Goal: Task Accomplishment & Management: Use online tool/utility

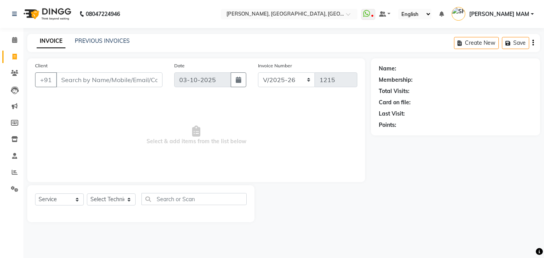
select select "5188"
select select "service"
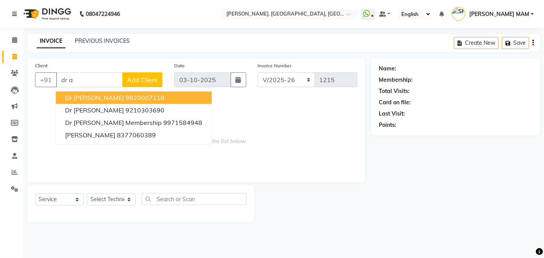
click at [131, 100] on ngb-highlight "9820007118" at bounding box center [144, 98] width 39 height 8
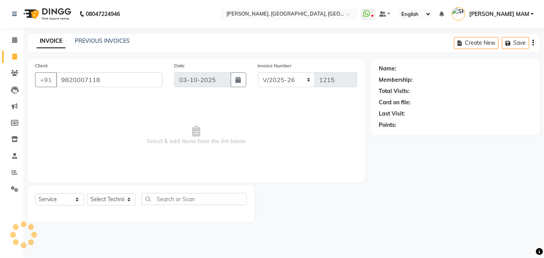
type input "9820007118"
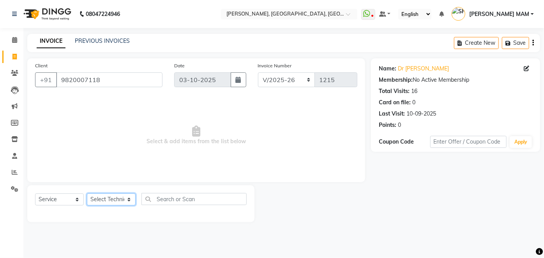
click at [127, 199] on select "Select Technician [PERSON_NAME] MANAGER [PERSON_NAME] pawan SACHIN [PERSON_NAME…" at bounding box center [111, 200] width 49 height 12
select select "68862"
click at [87, 194] on select "Select Technician [PERSON_NAME] MANAGER [PERSON_NAME] pawan SACHIN [PERSON_NAME…" at bounding box center [111, 200] width 49 height 12
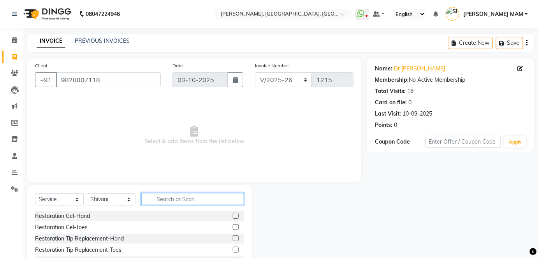
click at [156, 202] on input "text" at bounding box center [192, 199] width 103 height 12
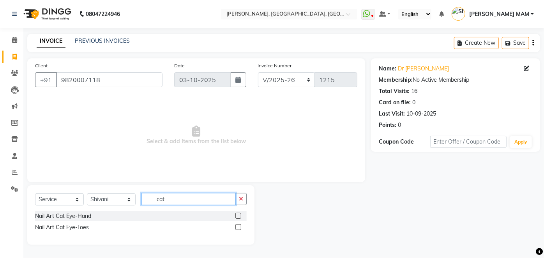
type input "cat"
click at [238, 216] on label at bounding box center [238, 216] width 6 height 6
click at [238, 216] on input "checkbox" at bounding box center [237, 216] width 5 height 5
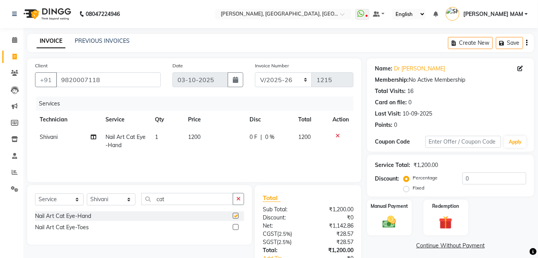
checkbox input "false"
click at [213, 143] on td "1200" at bounding box center [214, 142] width 62 height 26
select select "68862"
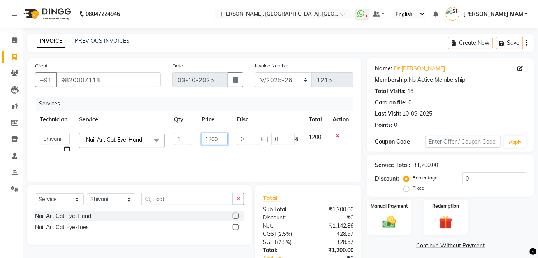
click at [222, 141] on input "1200" at bounding box center [215, 139] width 26 height 12
type input "1600"
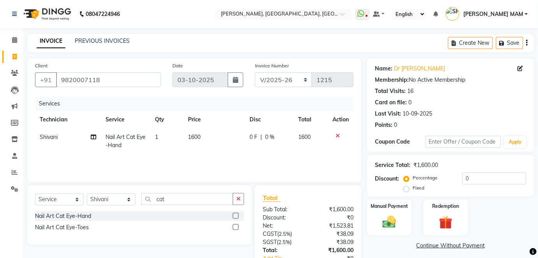
click at [247, 161] on div "Services Technician Service Qty Price Disc Total Action [PERSON_NAME] Nail Art …" at bounding box center [194, 136] width 319 height 78
click at [399, 224] on img at bounding box center [389, 222] width 23 height 16
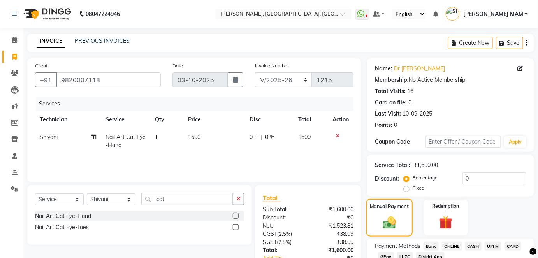
scroll to position [55, 0]
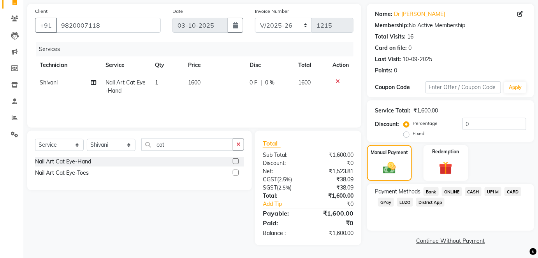
click at [451, 188] on span "ONLINE" at bounding box center [452, 191] width 20 height 9
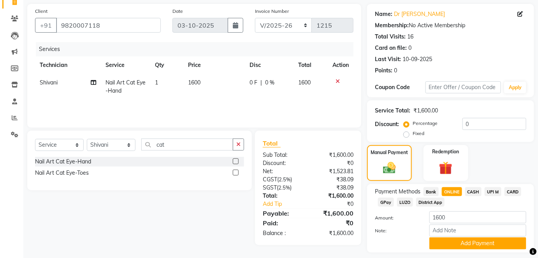
scroll to position [76, 0]
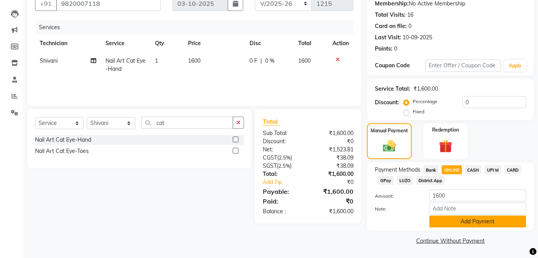
click at [459, 222] on button "Add Payment" at bounding box center [478, 222] width 97 height 12
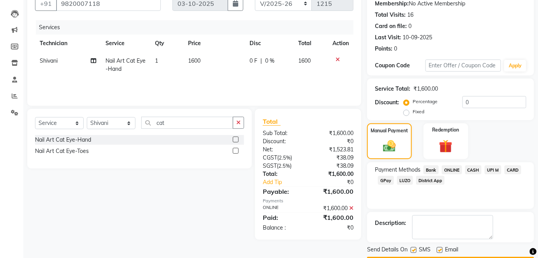
scroll to position [98, 0]
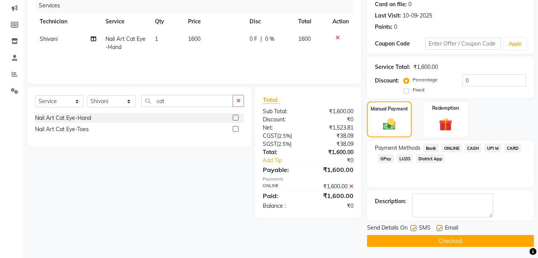
click at [453, 239] on button "Checkout" at bounding box center [450, 241] width 167 height 12
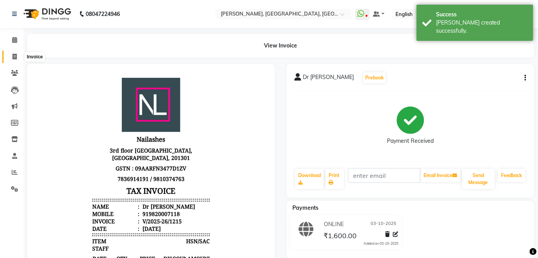
click at [14, 58] on icon at bounding box center [14, 57] width 4 height 6
select select "service"
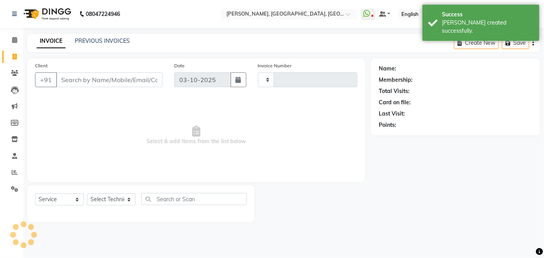
type input "1216"
select select "5188"
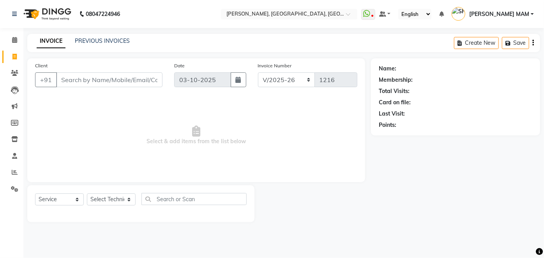
type input "c"
type input "s"
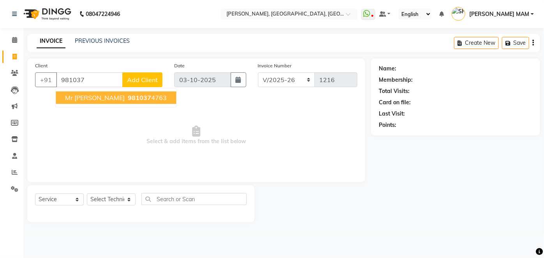
click at [128, 95] on span "981037" at bounding box center [139, 98] width 23 height 8
type input "9810374763"
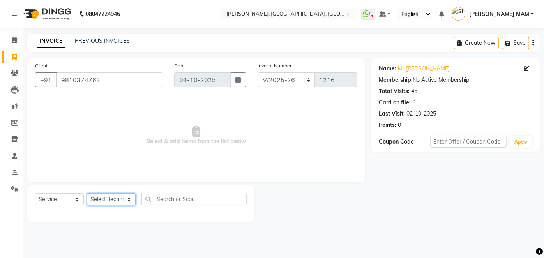
click at [127, 201] on select "Select Technician [PERSON_NAME] MANAGER [PERSON_NAME] pawan SACHIN [PERSON_NAME…" at bounding box center [111, 200] width 49 height 12
select select "35800"
click at [87, 194] on select "Select Technician [PERSON_NAME] MANAGER [PERSON_NAME] pawan SACHIN [PERSON_NAME…" at bounding box center [111, 200] width 49 height 12
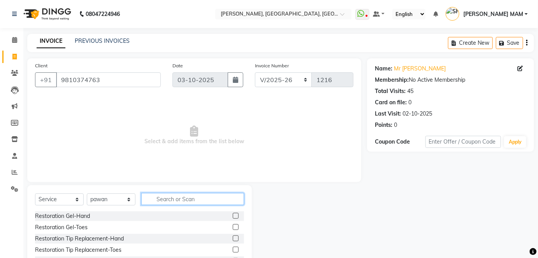
click at [164, 197] on input "text" at bounding box center [192, 199] width 103 height 12
type input "acry"
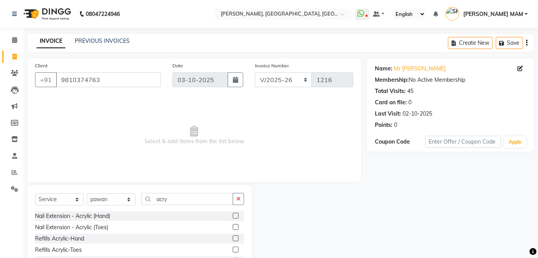
click at [238, 215] on label at bounding box center [236, 216] width 6 height 6
click at [238, 215] on input "checkbox" at bounding box center [235, 216] width 5 height 5
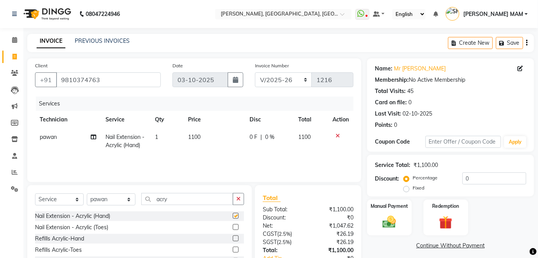
checkbox input "false"
click at [130, 201] on select "Select Technician [PERSON_NAME] MANAGER [PERSON_NAME] pawan SACHIN [PERSON_NAME…" at bounding box center [111, 200] width 49 height 12
select select "48069"
click at [87, 194] on select "Select Technician [PERSON_NAME] MANAGER [PERSON_NAME] pawan SACHIN [PERSON_NAME…" at bounding box center [111, 200] width 49 height 12
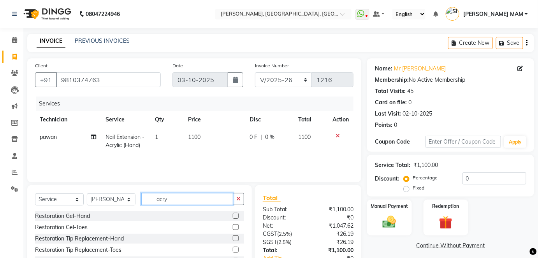
click at [181, 198] on input "acry" at bounding box center [187, 199] width 92 height 12
type input "a"
type input "t"
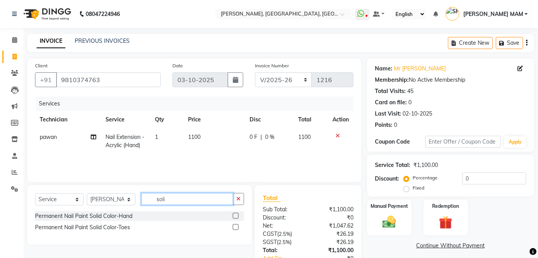
type input "soli"
click at [237, 226] on label at bounding box center [236, 227] width 6 height 6
click at [237, 226] on input "checkbox" at bounding box center [235, 227] width 5 height 5
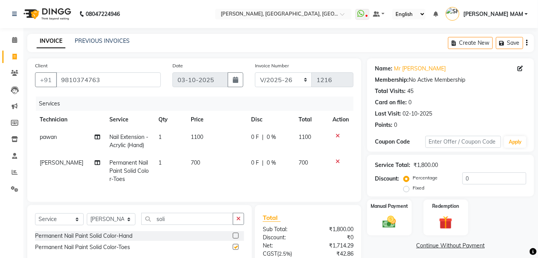
checkbox input "false"
click at [201, 165] on td "700" at bounding box center [216, 171] width 60 height 34
select select "48069"
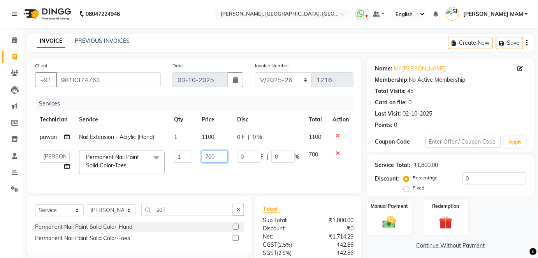
click at [223, 156] on input "700" at bounding box center [215, 157] width 26 height 12
type input "7"
type input "900"
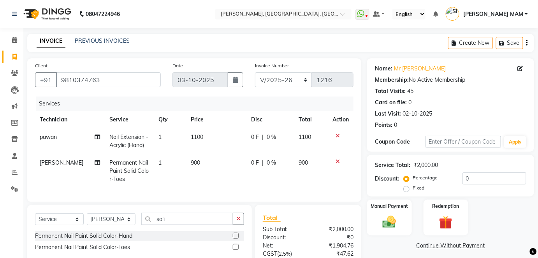
click at [209, 141] on td "1100" at bounding box center [216, 142] width 60 height 26
select select "35800"
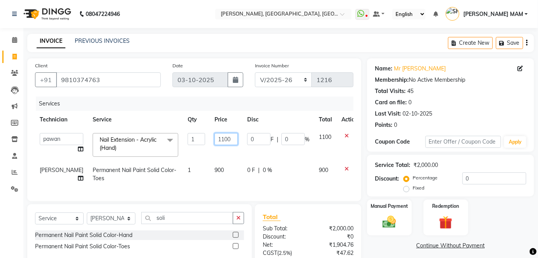
click at [220, 137] on input "1100" at bounding box center [226, 139] width 23 height 12
type input "1"
type input "2500"
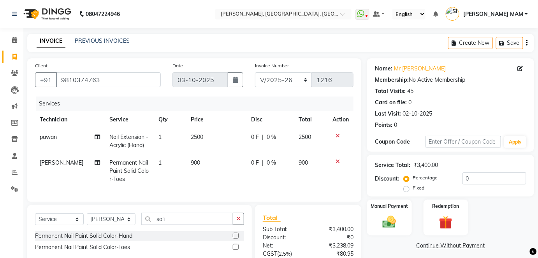
click at [217, 180] on td "900" at bounding box center [216, 171] width 60 height 34
select select "48069"
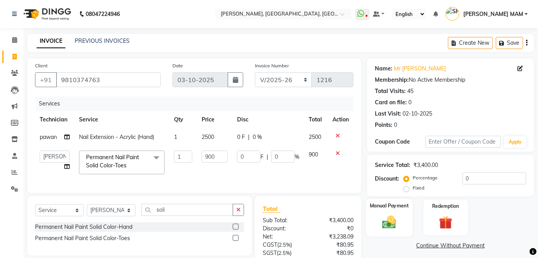
click at [395, 222] on img at bounding box center [389, 222] width 23 height 16
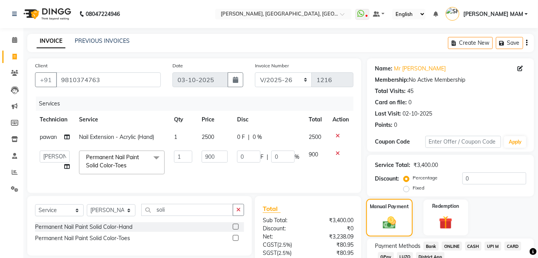
scroll to position [69, 0]
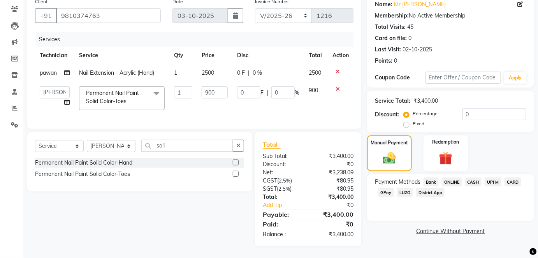
click at [451, 179] on span "ONLINE" at bounding box center [452, 182] width 20 height 9
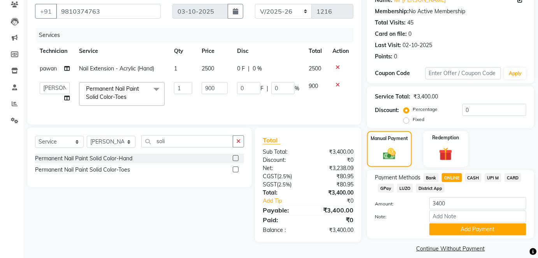
scroll to position [76, 0]
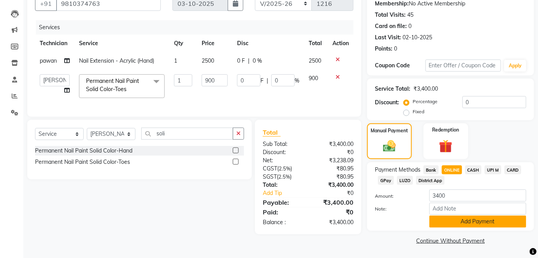
click at [451, 223] on button "Add Payment" at bounding box center [478, 222] width 97 height 12
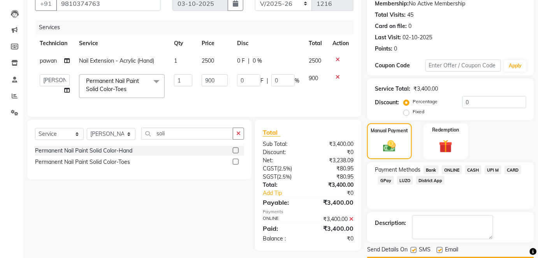
scroll to position [98, 0]
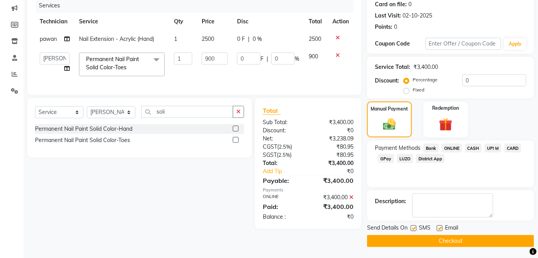
click at [445, 242] on button "Checkout" at bounding box center [450, 241] width 167 height 12
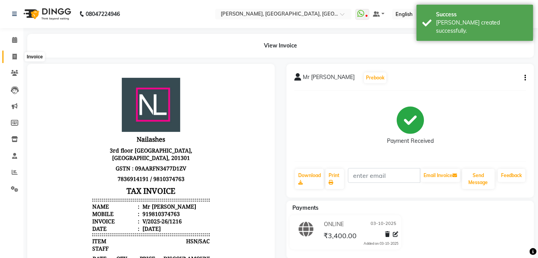
click at [10, 57] on span at bounding box center [15, 57] width 14 height 9
select select "service"
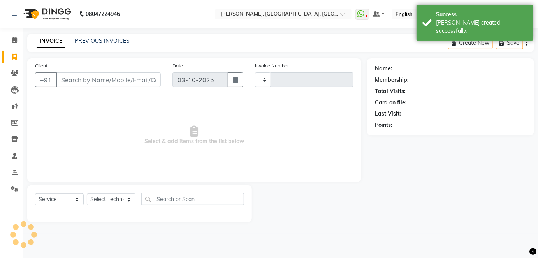
type input "1217"
select select "5188"
click at [104, 43] on link "PREVIOUS INVOICES" at bounding box center [102, 40] width 55 height 7
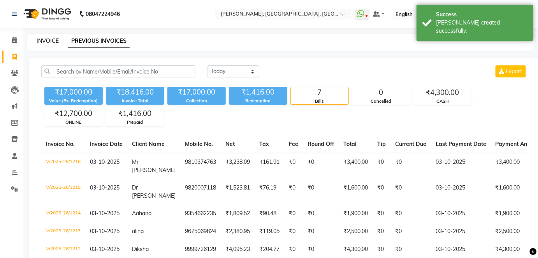
click at [52, 38] on link "INVOICE" at bounding box center [48, 40] width 22 height 7
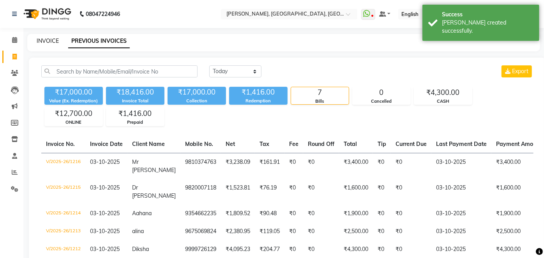
select select "5188"
select select "service"
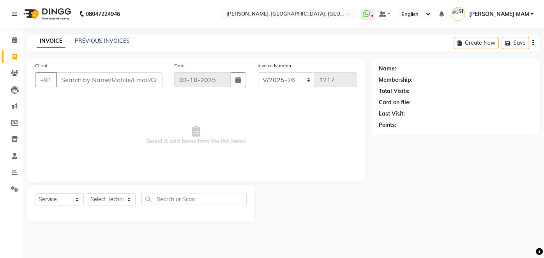
click at [52, 38] on link "INVOICE" at bounding box center [51, 41] width 29 height 14
click at [75, 82] on input "Client" at bounding box center [109, 79] width 106 height 15
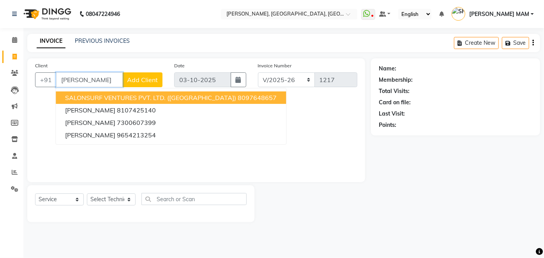
click at [99, 96] on span "SALONSURF VENTURES PVT. LTD. ([GEOGRAPHIC_DATA])" at bounding box center [150, 98] width 171 height 8
type input "8097648657"
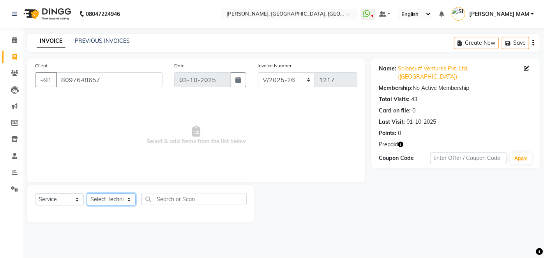
click at [127, 199] on select "Select Technician [PERSON_NAME] MANAGER [PERSON_NAME] pawan SACHIN [PERSON_NAME…" at bounding box center [111, 200] width 49 height 12
select select "68711"
click at [87, 194] on select "Select Technician [PERSON_NAME] MANAGER [PERSON_NAME] pawan SACHIN [PERSON_NAME…" at bounding box center [111, 200] width 49 height 12
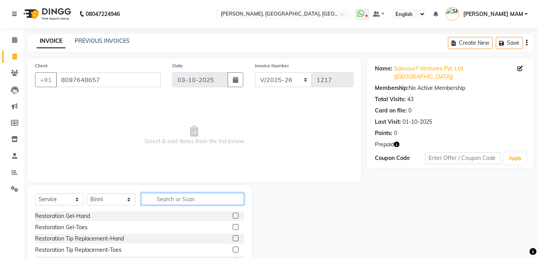
click at [161, 195] on input "text" at bounding box center [192, 199] width 103 height 12
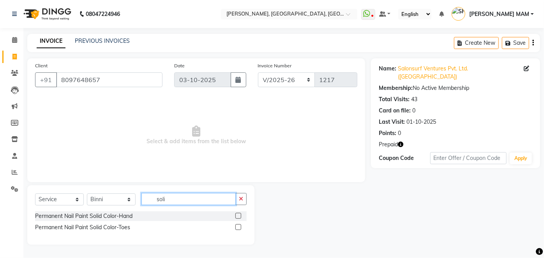
type input "soli"
click at [237, 216] on label at bounding box center [238, 216] width 6 height 6
click at [237, 216] on input "checkbox" at bounding box center [237, 216] width 5 height 5
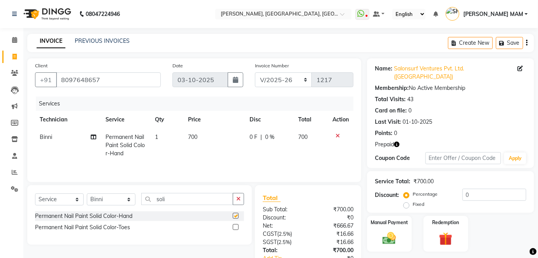
checkbox input "false"
click at [206, 144] on td "700" at bounding box center [214, 146] width 62 height 34
select select "68711"
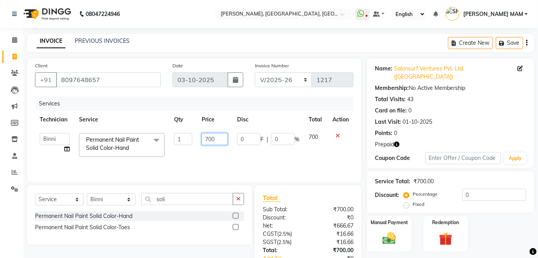
click at [223, 136] on input "700" at bounding box center [215, 139] width 26 height 12
type input "735"
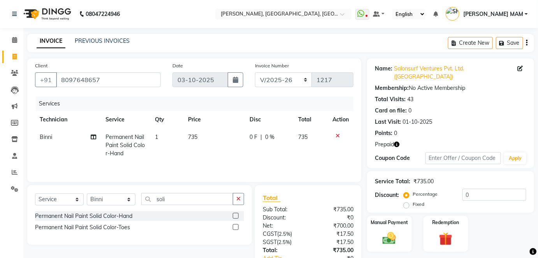
click at [229, 156] on td "735" at bounding box center [214, 146] width 62 height 34
select select "68711"
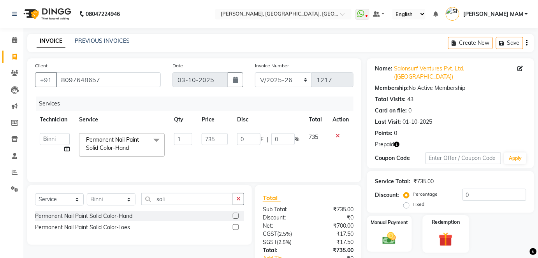
click at [442, 231] on img at bounding box center [446, 240] width 23 height 18
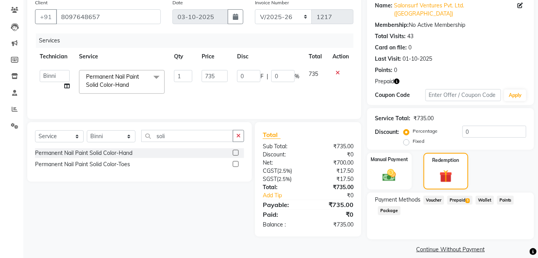
click at [459, 196] on span "Prepaid 5" at bounding box center [459, 200] width 25 height 9
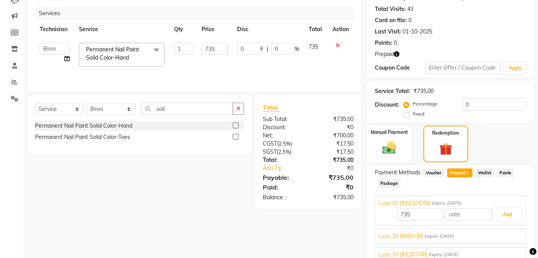
scroll to position [137, 0]
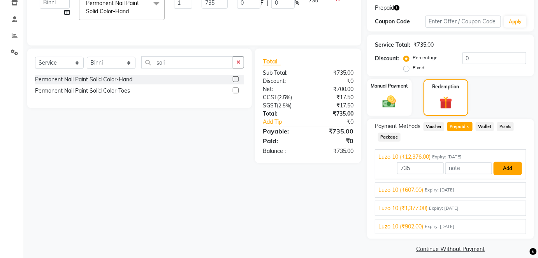
click at [511, 162] on button "Add" at bounding box center [508, 168] width 28 height 13
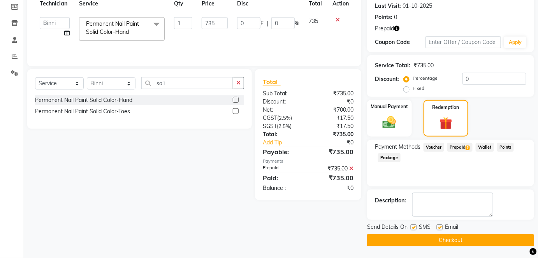
scroll to position [107, 0]
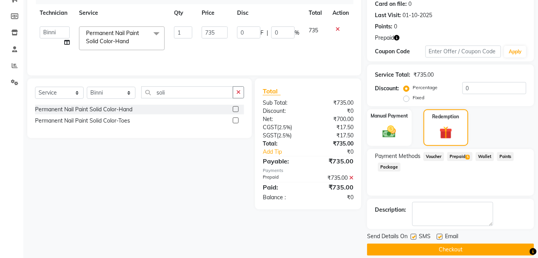
click at [462, 244] on button "Checkout" at bounding box center [450, 250] width 167 height 12
